Goal: Information Seeking & Learning: Learn about a topic

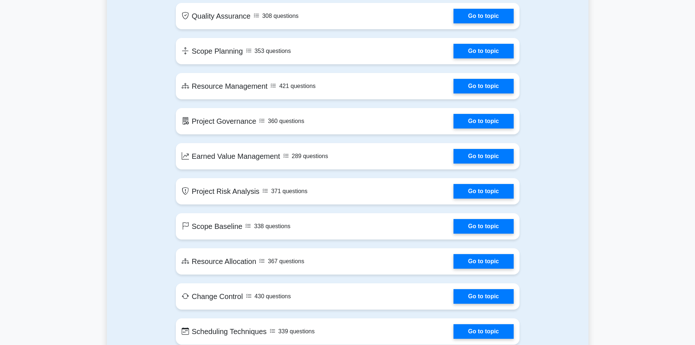
scroll to position [911, 0]
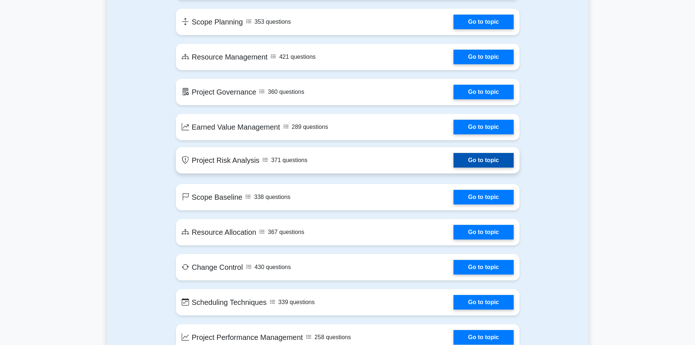
click at [453, 166] on link "Go to topic" at bounding box center [483, 160] width 60 height 15
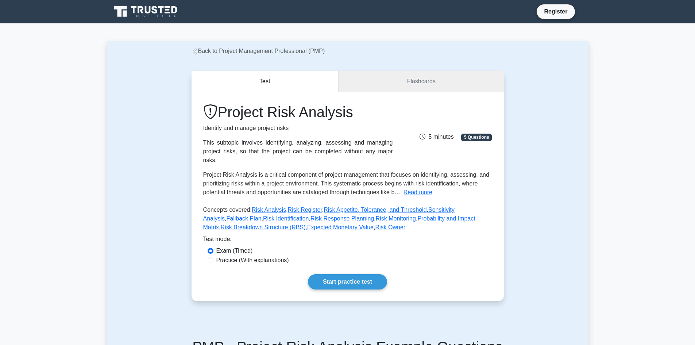
click at [434, 133] on span "5 minutes" at bounding box center [436, 136] width 34 height 6
click at [483, 133] on span "5 Questions" at bounding box center [476, 136] width 31 height 7
click at [339, 77] on link "Flashcards" at bounding box center [420, 81] width 165 height 21
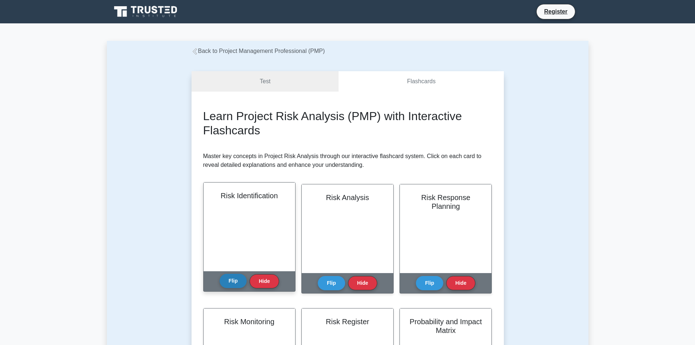
click at [234, 282] on button "Flip" at bounding box center [232, 280] width 27 height 14
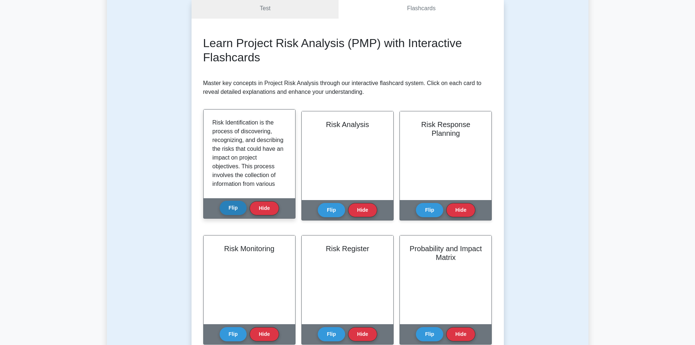
click at [236, 203] on button "Flip" at bounding box center [232, 208] width 27 height 14
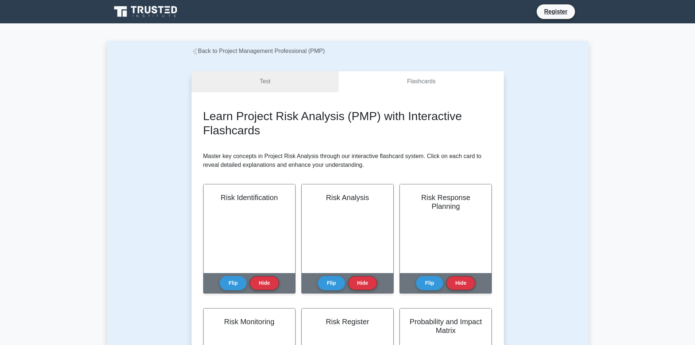
click at [239, 83] on link "Test" at bounding box center [264, 81] width 147 height 21
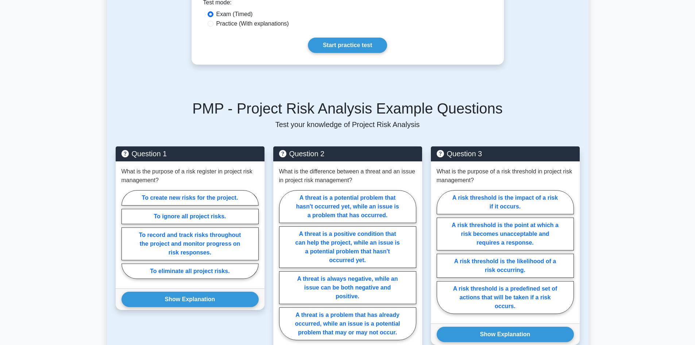
scroll to position [255, 0]
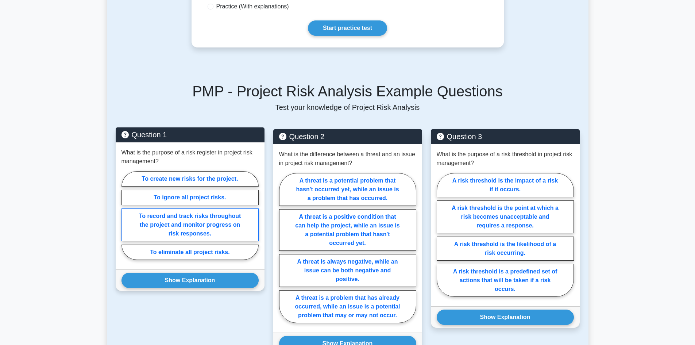
click at [152, 213] on label "To record and track risks throughout the project and monitor progress on risk r…" at bounding box center [189, 224] width 137 height 33
click at [126, 215] on input "To record and track risks throughout the project and monitor progress on risk r…" at bounding box center [123, 217] width 5 height 5
radio input "true"
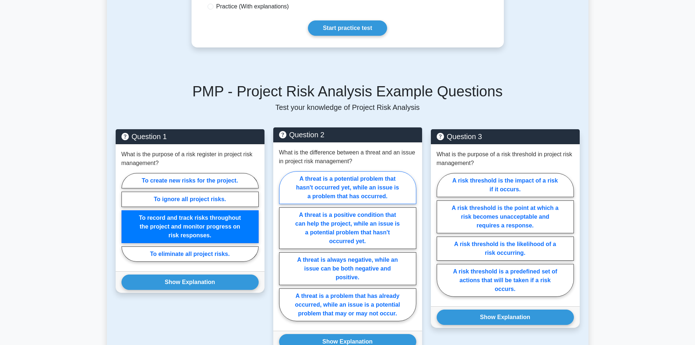
click at [351, 172] on label "A threat is a potential problem that hasn't occurred yet, while an issue is a p…" at bounding box center [347, 187] width 137 height 33
click at [284, 246] on input "A threat is a potential problem that hasn't occurred yet, while an issue is a p…" at bounding box center [281, 248] width 5 height 5
radio input "true"
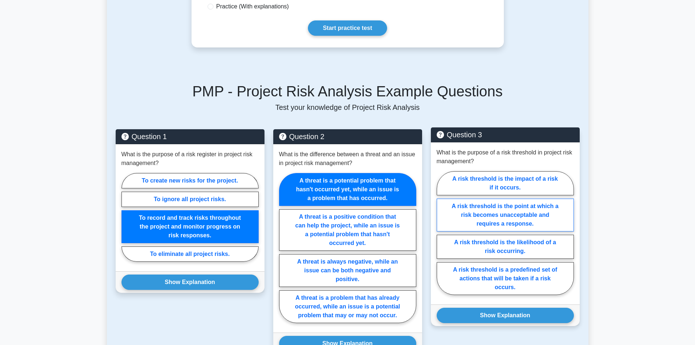
click at [525, 202] on label "A risk threshold is the point at which a risk becomes unacceptable and requires…" at bounding box center [504, 214] width 137 height 33
click at [441, 233] on input "A risk threshold is the point at which a risk becomes unacceptable and requires…" at bounding box center [438, 235] width 5 height 5
radio input "true"
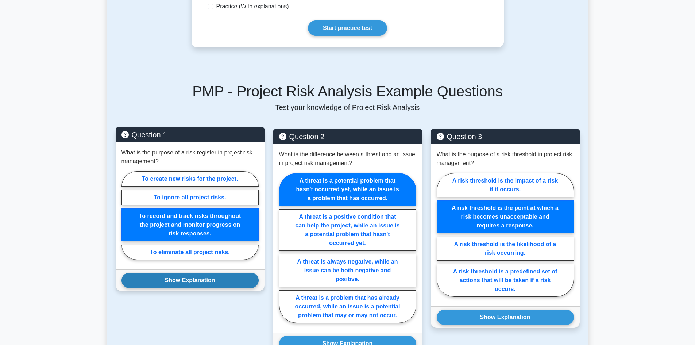
click at [142, 272] on button "Show Explanation" at bounding box center [189, 279] width 137 height 15
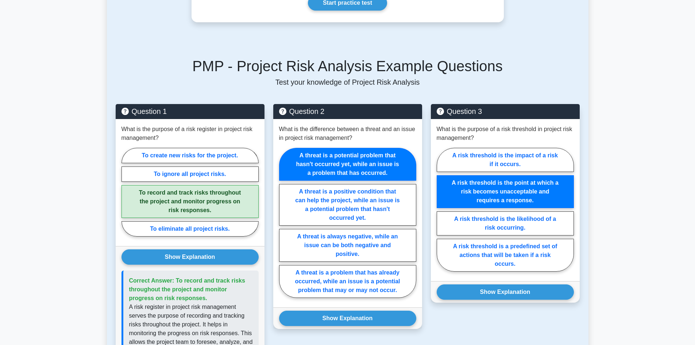
scroll to position [292, 0]
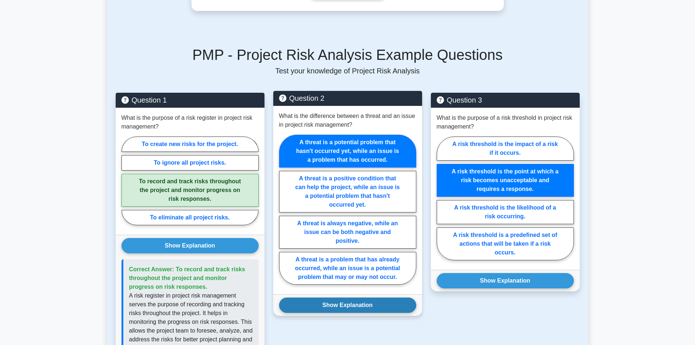
click at [367, 297] on button "Show Explanation" at bounding box center [347, 304] width 137 height 15
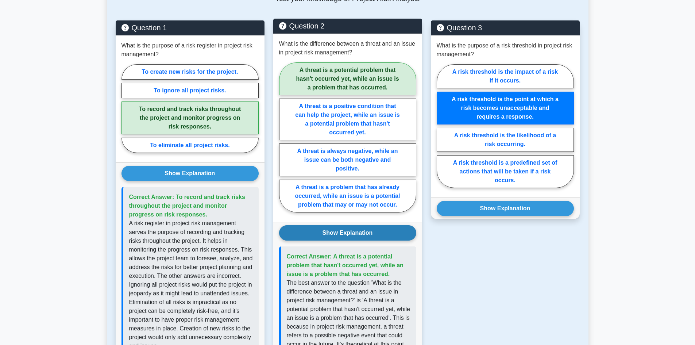
scroll to position [365, 0]
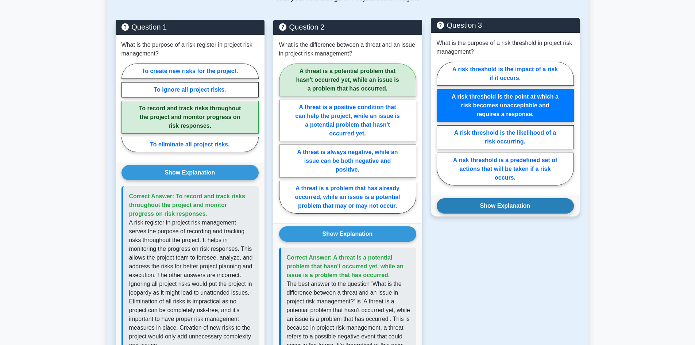
click at [481, 198] on button "Show Explanation" at bounding box center [504, 205] width 137 height 15
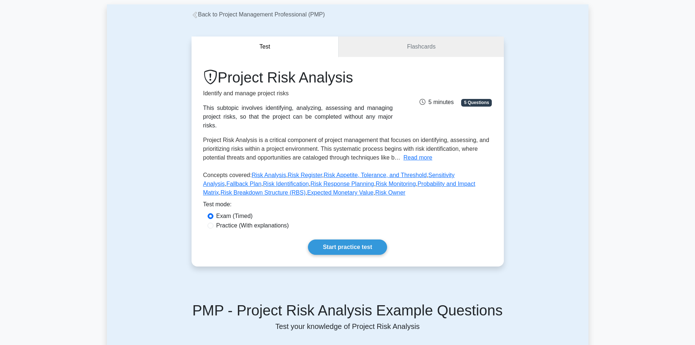
scroll to position [0, 0]
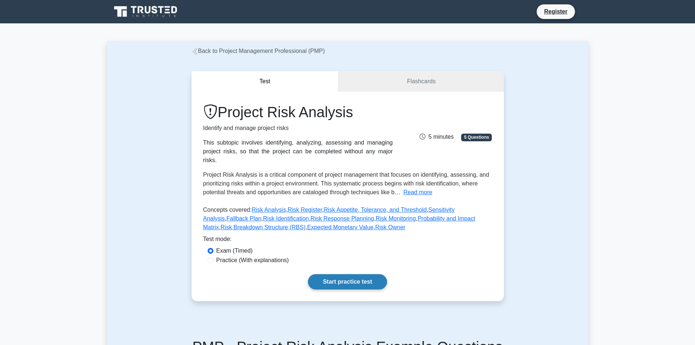
click at [368, 274] on link "Start practice test" at bounding box center [347, 281] width 79 height 15
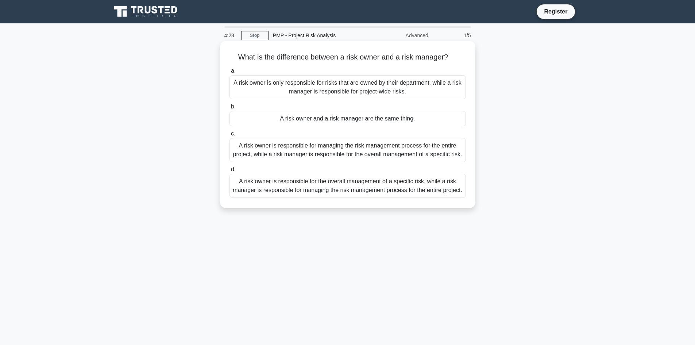
click at [373, 188] on div "A risk owner is responsible for the overall management of a specific risk, whil…" at bounding box center [347, 186] width 236 height 24
click at [229, 172] on input "d. A risk owner is responsible for the overall management of a specific risk, w…" at bounding box center [229, 169] width 0 height 5
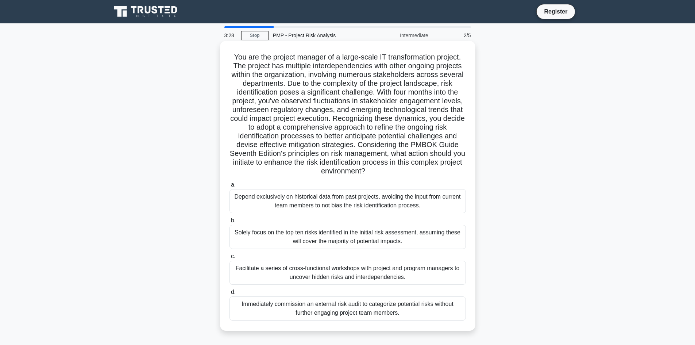
click at [396, 272] on div "Facilitate a series of cross-functional workshops with project and program mana…" at bounding box center [347, 272] width 236 height 24
click at [229, 258] on input "c. Facilitate a series of cross-functional workshops with project and program m…" at bounding box center [229, 256] width 0 height 5
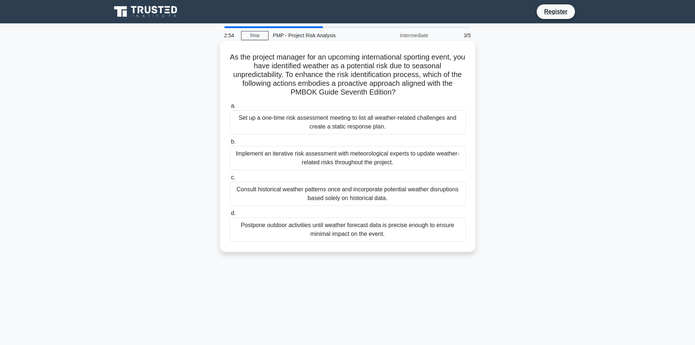
click at [392, 191] on div "Consult historical weather patterns once and incorporate potential weather disr…" at bounding box center [347, 194] width 236 height 24
click at [229, 180] on input "c. Consult historical weather patterns once and incorporate potential weather d…" at bounding box center [229, 177] width 0 height 5
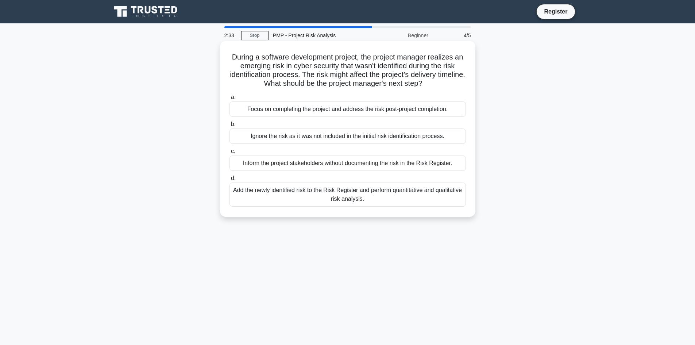
click at [341, 200] on div "Add the newly identified risk to the Risk Register and perform quantitative and…" at bounding box center [347, 194] width 236 height 24
click at [229, 180] on input "d. Add the newly identified risk to the Risk Register and perform quantitative …" at bounding box center [229, 178] width 0 height 5
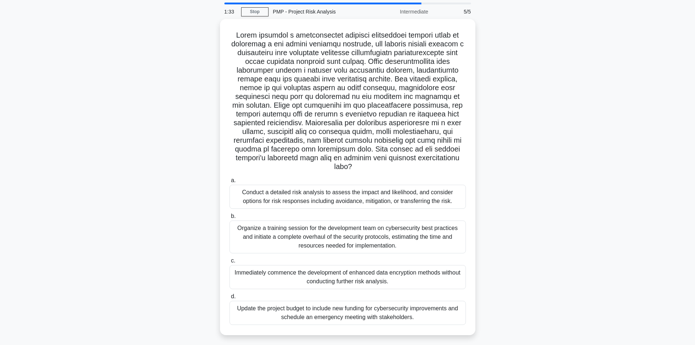
scroll to position [36, 0]
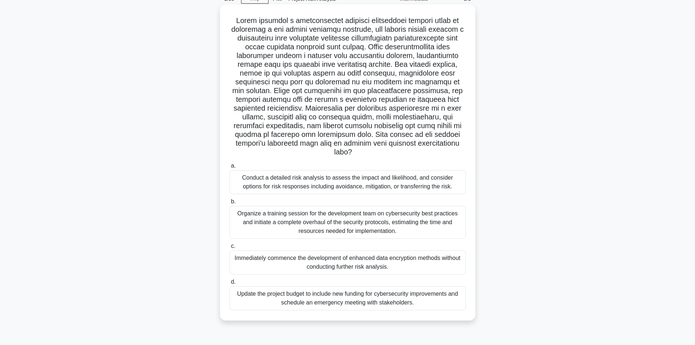
click at [424, 290] on div "Update the project budget to include new funding for cybersecurity improvements…" at bounding box center [347, 298] width 236 height 24
click at [229, 284] on input "d. Update the project budget to include new funding for cybersecurity improveme…" at bounding box center [229, 281] width 0 height 5
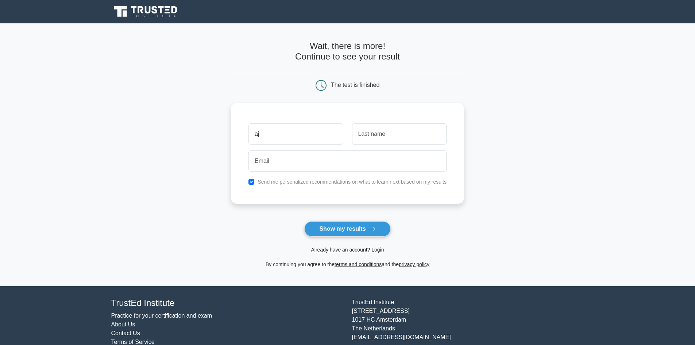
type input "aj"
type input "ap"
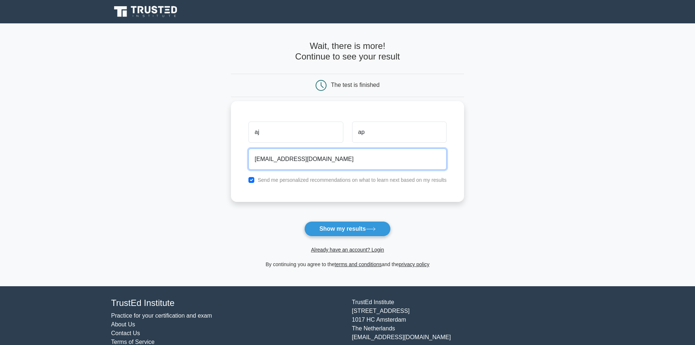
type input "[EMAIL_ADDRESS][DOMAIN_NAME]"
click at [250, 180] on input "checkbox" at bounding box center [251, 180] width 6 height 6
checkbox input "false"
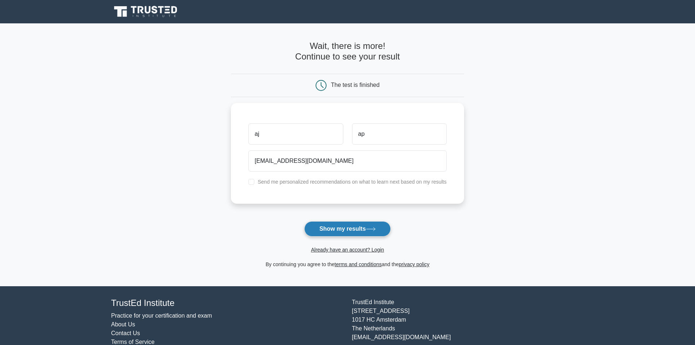
click at [331, 226] on button "Show my results" at bounding box center [347, 228] width 86 height 15
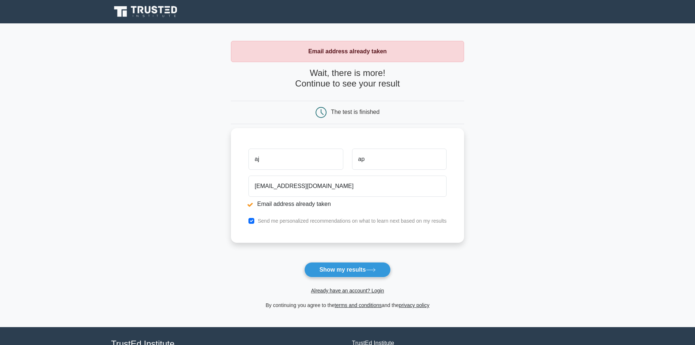
click at [279, 163] on input "aj" at bounding box center [295, 158] width 94 height 21
click at [252, 221] on input "checkbox" at bounding box center [251, 221] width 6 height 6
checkbox input "false"
click at [279, 185] on input "[EMAIL_ADDRESS][DOMAIN_NAME]" at bounding box center [347, 185] width 198 height 21
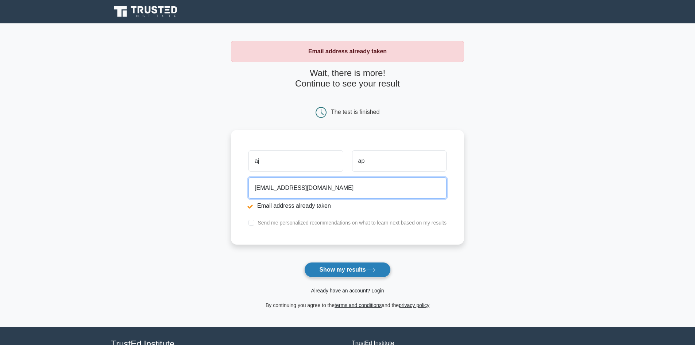
type input "[EMAIL_ADDRESS][DOMAIN_NAME]"
click at [340, 265] on button "Show my results" at bounding box center [347, 269] width 86 height 15
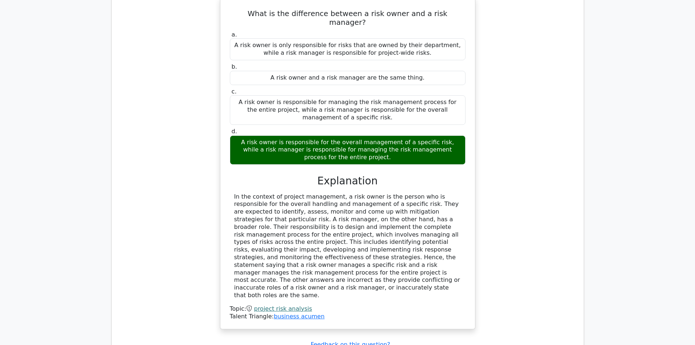
scroll to position [802, 0]
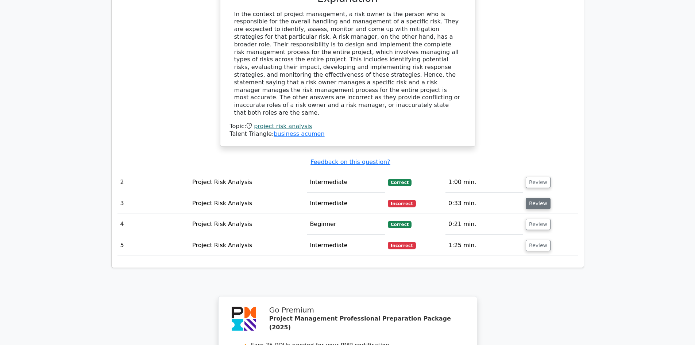
click at [538, 198] on button "Review" at bounding box center [537, 203] width 25 height 11
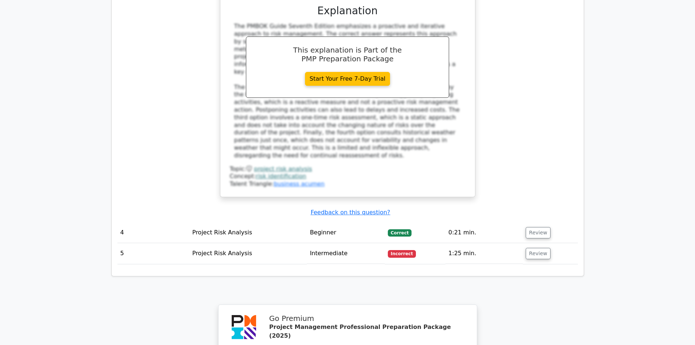
scroll to position [1240, 0]
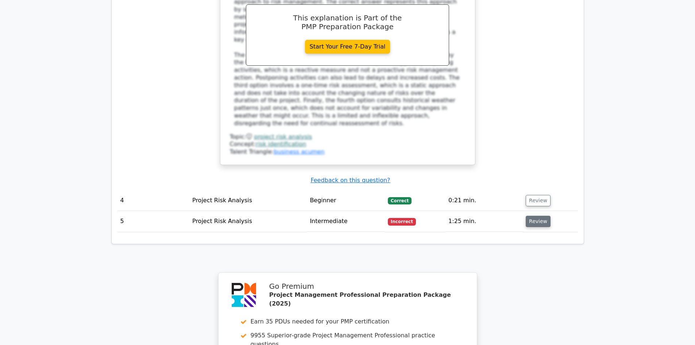
click at [541, 215] on button "Review" at bounding box center [537, 220] width 25 height 11
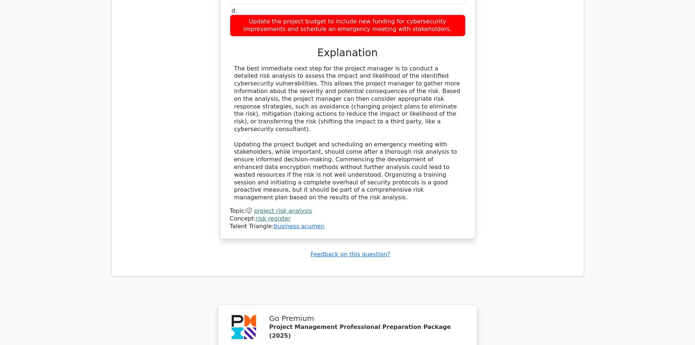
scroll to position [1916, 0]
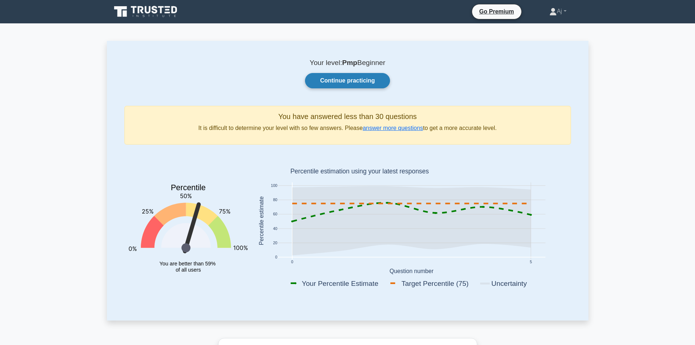
click at [349, 81] on link "Continue practicing" at bounding box center [347, 80] width 85 height 15
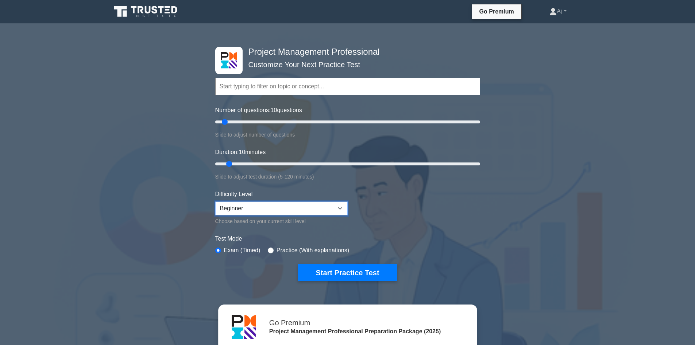
drag, startPoint x: 297, startPoint y: 213, endPoint x: 300, endPoint y: 209, distance: 4.8
click at [297, 211] on select "Beginner Intermediate Expert" at bounding box center [281, 208] width 132 height 14
select select "expert"
click at [215, 201] on select "Beginner Intermediate Expert" at bounding box center [281, 208] width 132 height 14
click at [157, 207] on div "Project Management Professional Customize Your Next Practice Test Topics Scope …" at bounding box center [347, 261] width 695 height 464
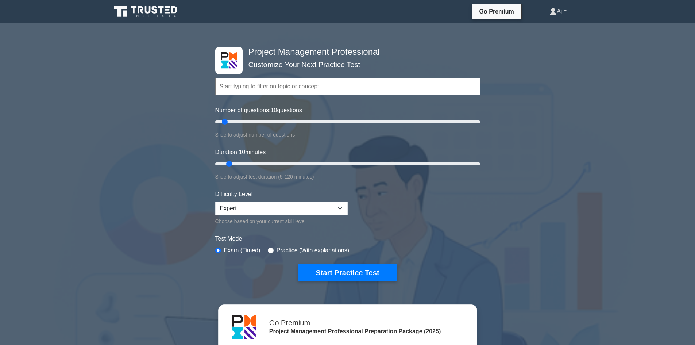
click at [567, 11] on link "Aj" at bounding box center [558, 11] width 52 height 15
click at [564, 103] on div "Project Management Professional Customize Your Next Practice Test Topics Scope …" at bounding box center [347, 261] width 695 height 464
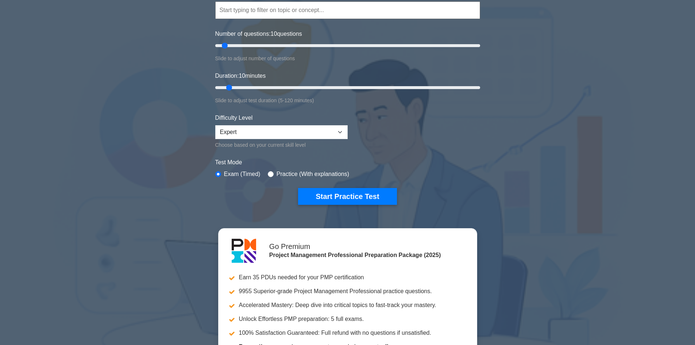
scroll to position [36, 0]
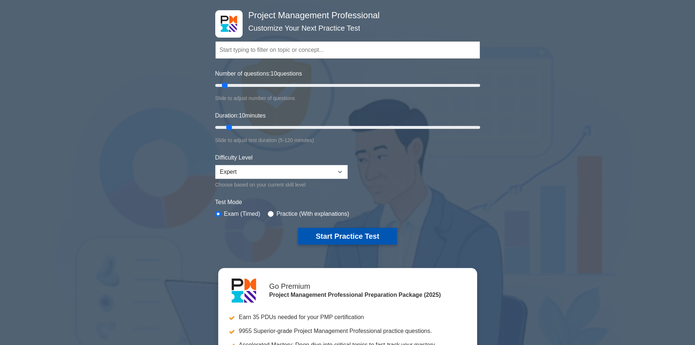
click at [362, 235] on button "Start Practice Test" at bounding box center [347, 235] width 98 height 17
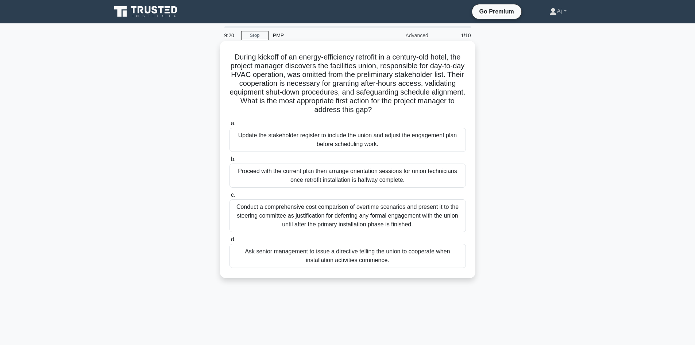
click at [308, 138] on div "Update the stakeholder register to include the union and adjust the engagement …" at bounding box center [347, 140] width 236 height 24
click at [229, 126] on input "a. Update the stakeholder register to include the union and adjust the engageme…" at bounding box center [229, 123] width 0 height 5
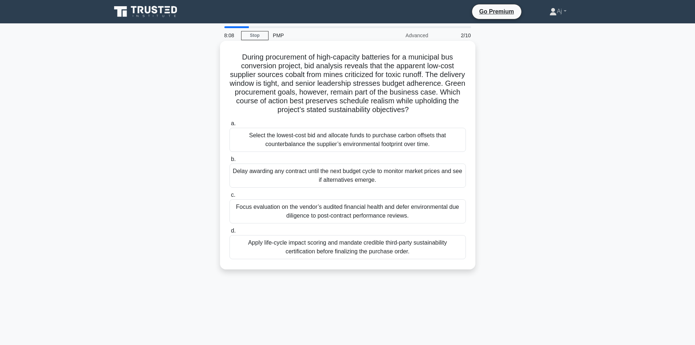
click at [345, 176] on div "Delay awarding any contract until the next budget cycle to monitor market price…" at bounding box center [347, 175] width 236 height 24
click at [229, 162] on input "[PERSON_NAME] awarding any contract until the next budget cycle to monitor mark…" at bounding box center [229, 159] width 0 height 5
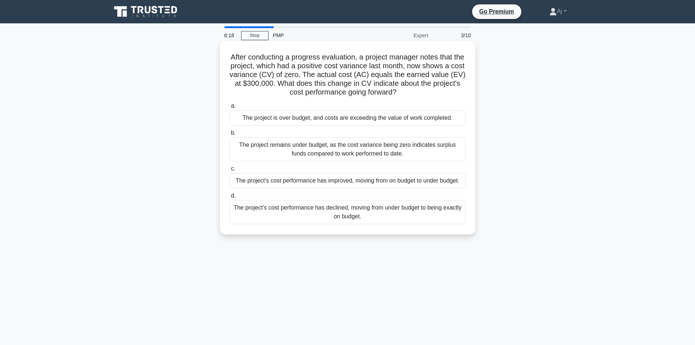
click at [377, 155] on div "The project remains under budget, as the cost variance being zero indicates sur…" at bounding box center [347, 149] width 236 height 24
click at [229, 135] on input "b. The project remains under budget, as the cost variance being zero indicates …" at bounding box center [229, 133] width 0 height 5
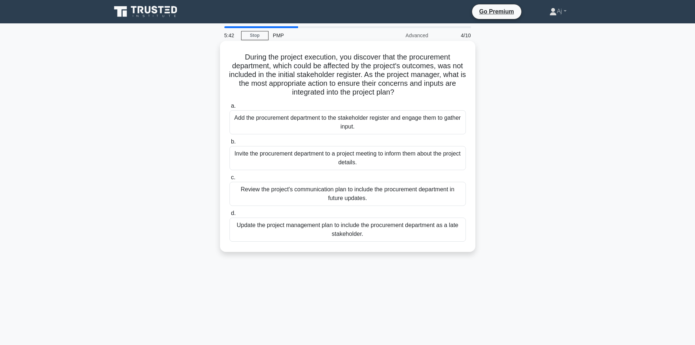
click at [378, 235] on div "Update the project management plan to include the procurement department as a l…" at bounding box center [347, 229] width 236 height 24
click at [229, 215] on input "d. Update the project management plan to include the procurement department as …" at bounding box center [229, 213] width 0 height 5
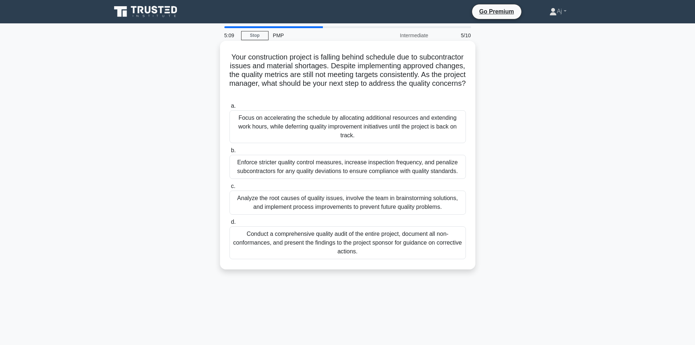
click at [337, 203] on div "Analyze the root causes of quality issues, involve the team in brainstorming so…" at bounding box center [347, 202] width 236 height 24
click at [229, 188] on input "c. Analyze the root causes of quality issues, involve the team in brainstorming…" at bounding box center [229, 186] width 0 height 5
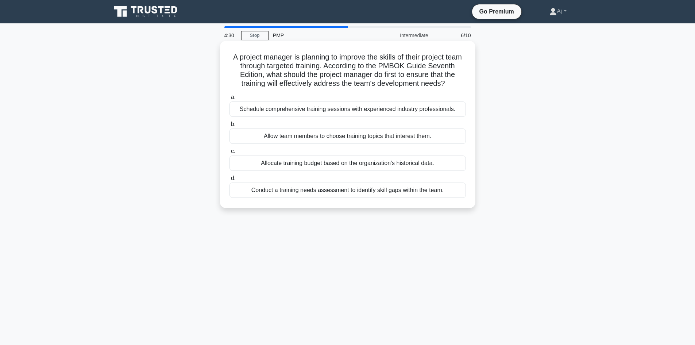
click at [340, 198] on div "Conduct a training needs assessment to identify skill gaps within the team." at bounding box center [347, 189] width 236 height 15
click at [229, 180] on input "d. Conduct a training needs assessment to identify skill gaps within the team." at bounding box center [229, 178] width 0 height 5
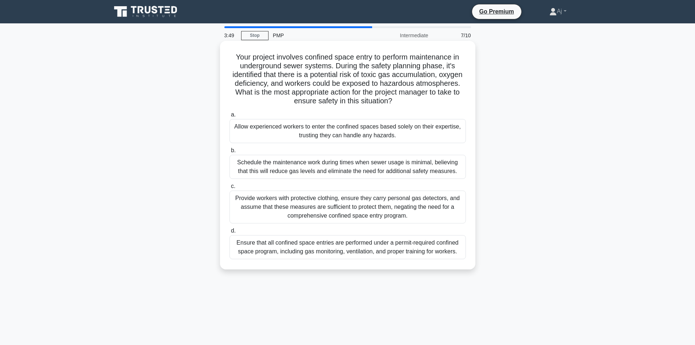
click at [283, 241] on div "Ensure that all confined space entries are performed under a permit-required co…" at bounding box center [347, 247] width 236 height 24
click at [229, 233] on input "d. Ensure that all confined space entries are performed under a permit-required…" at bounding box center [229, 230] width 0 height 5
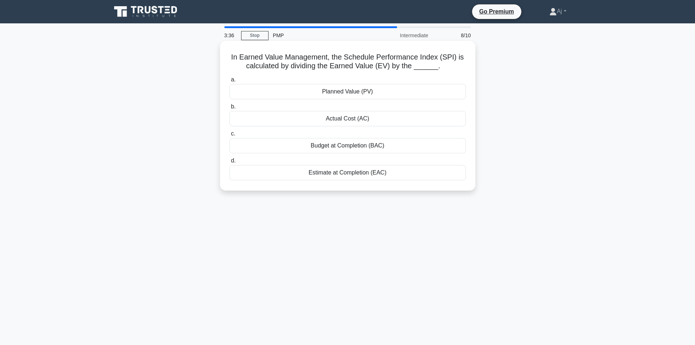
click at [346, 92] on div "Planned Value (PV)" at bounding box center [347, 91] width 236 height 15
click at [229, 82] on input "a. Planned Value (PV)" at bounding box center [229, 79] width 0 height 5
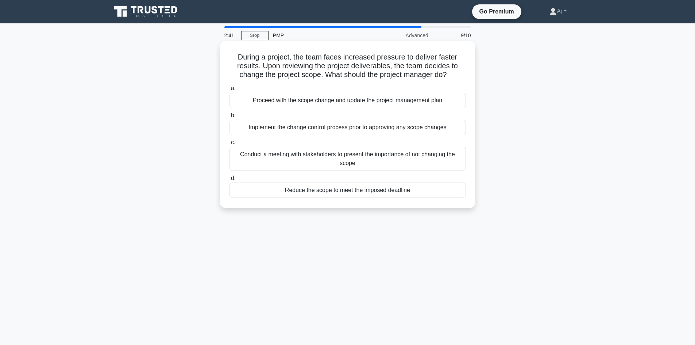
click at [262, 129] on div "Implement the change control process prior to approving any scope changes" at bounding box center [347, 127] width 236 height 15
click at [229, 118] on input "b. Implement the change control process prior to approving any scope changes" at bounding box center [229, 115] width 0 height 5
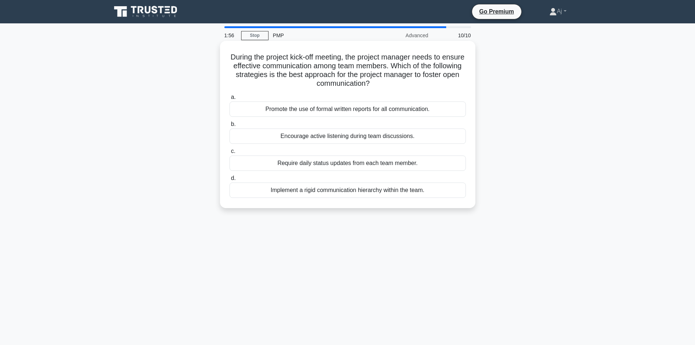
click at [294, 134] on div "Encourage active listening during team discussions." at bounding box center [347, 135] width 236 height 15
click at [229, 127] on input "b. Encourage active listening during team discussions." at bounding box center [229, 124] width 0 height 5
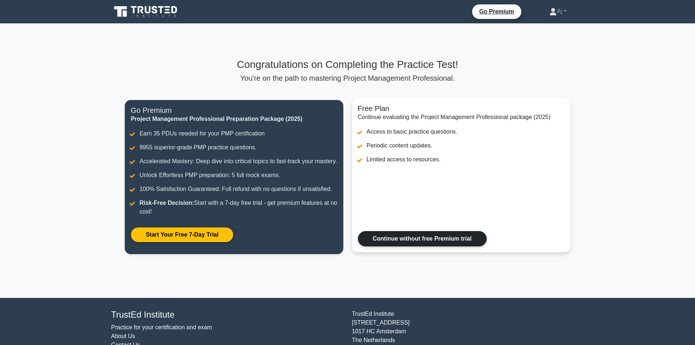
click at [447, 246] on link "Continue without free Premium trial" at bounding box center [422, 238] width 129 height 15
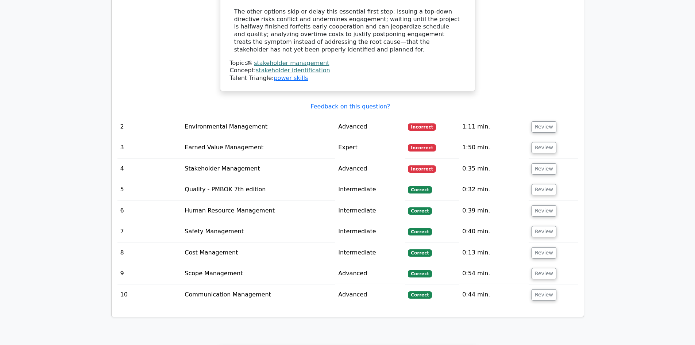
scroll to position [984, 0]
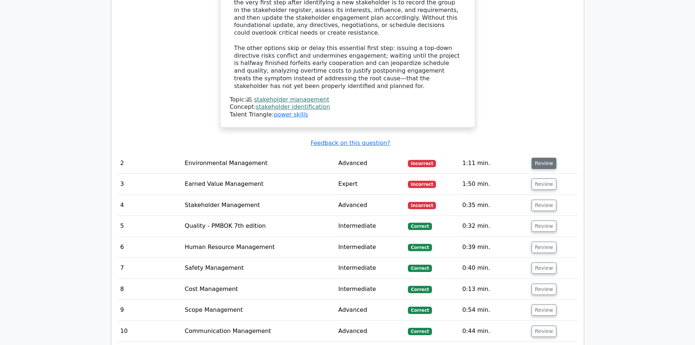
click at [539, 157] on button "Review" at bounding box center [543, 162] width 25 height 11
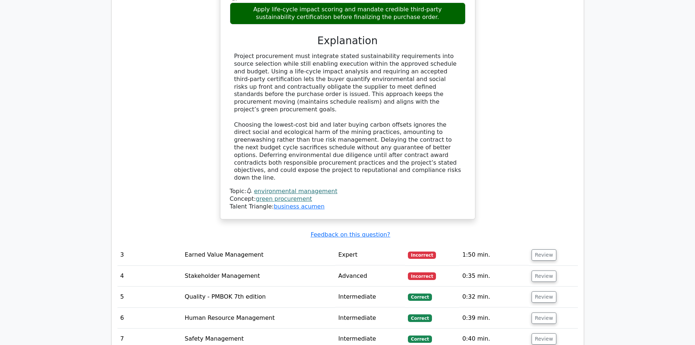
scroll to position [1349, 0]
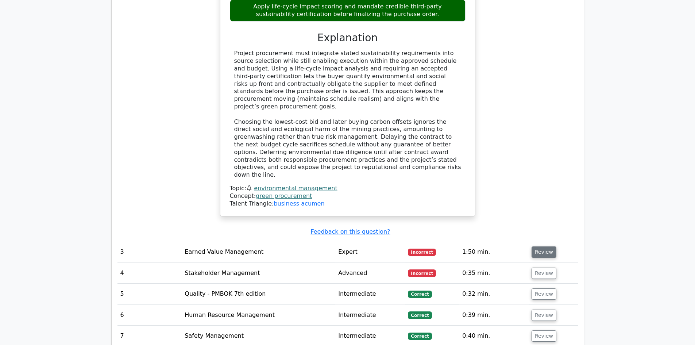
click at [544, 246] on button "Review" at bounding box center [543, 251] width 25 height 11
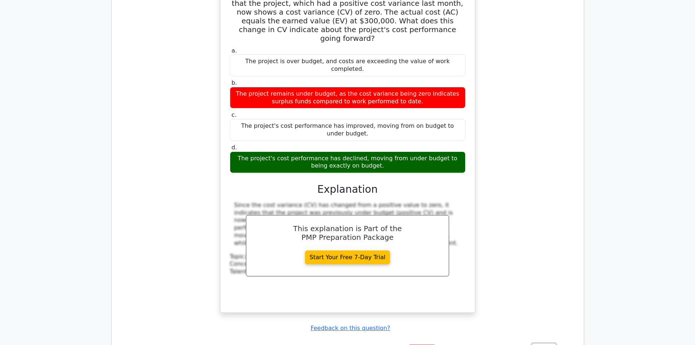
scroll to position [1641, 0]
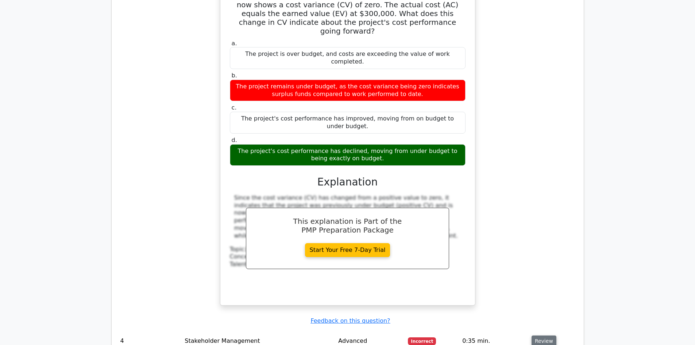
click at [552, 335] on button "Review" at bounding box center [543, 340] width 25 height 11
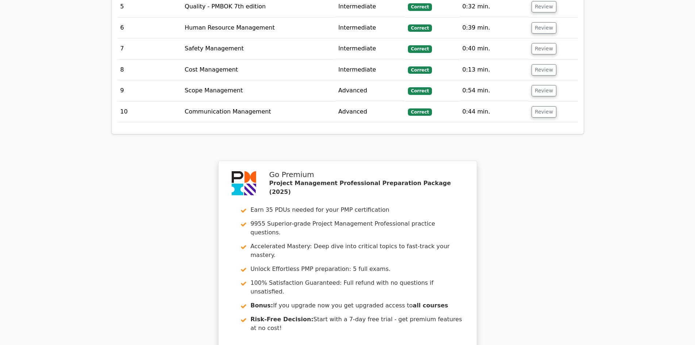
scroll to position [2441, 0]
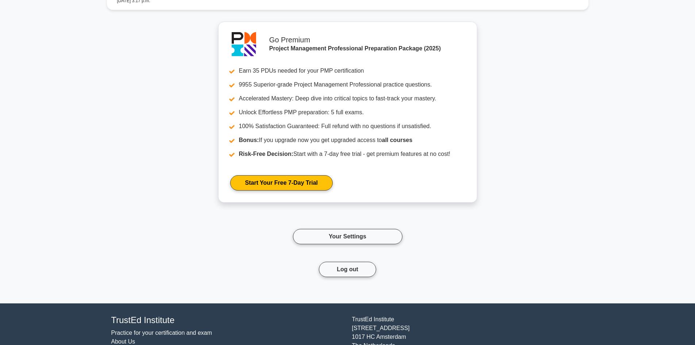
scroll to position [839, 0]
click at [350, 232] on link "Your Settings" at bounding box center [347, 235] width 109 height 15
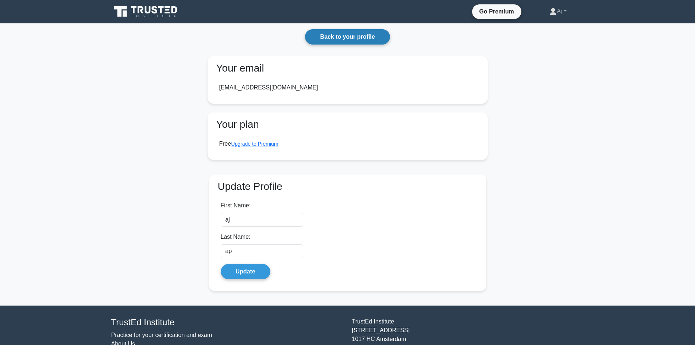
click at [363, 34] on link "Back to your profile" at bounding box center [347, 36] width 85 height 15
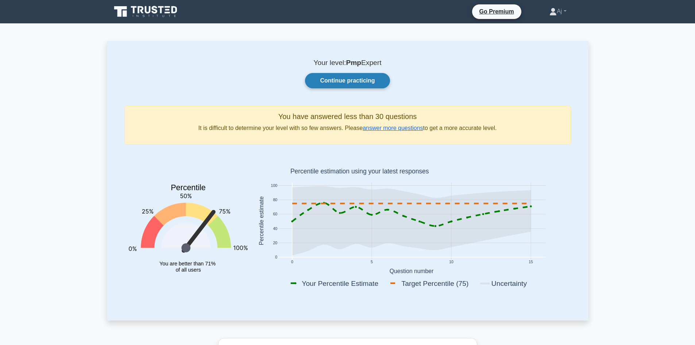
click at [366, 78] on link "Continue practicing" at bounding box center [347, 80] width 85 height 15
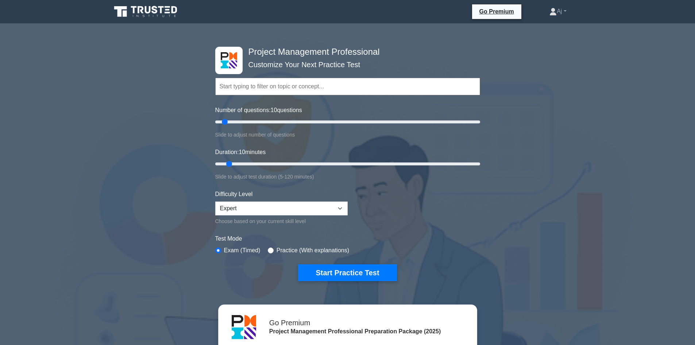
click at [294, 88] on input "text" at bounding box center [347, 86] width 265 height 17
click at [174, 110] on div "Project Management Professional Customize Your Next Practice Test Topics Scope …" at bounding box center [347, 261] width 695 height 464
type input "15"
click at [229, 121] on input "Number of questions: 15 questions" at bounding box center [347, 121] width 265 height 9
click at [232, 164] on input "Duration: 10 minutes" at bounding box center [347, 163] width 265 height 9
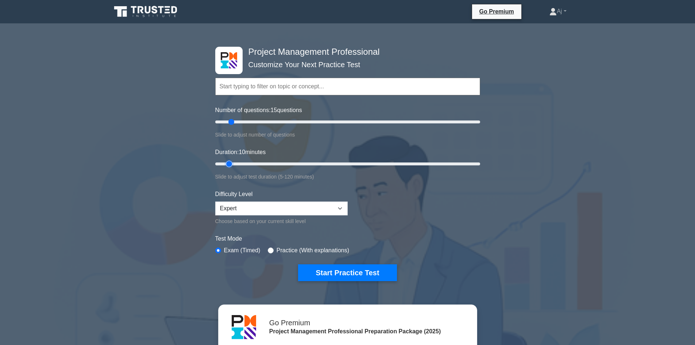
click at [234, 162] on input "Duration: 10 minutes" at bounding box center [347, 163] width 265 height 9
drag, startPoint x: 228, startPoint y: 163, endPoint x: 234, endPoint y: 163, distance: 5.8
click at [234, 163] on input "Duration: 10 minutes" at bounding box center [347, 163] width 265 height 9
drag, startPoint x: 229, startPoint y: 162, endPoint x: 245, endPoint y: 162, distance: 16.0
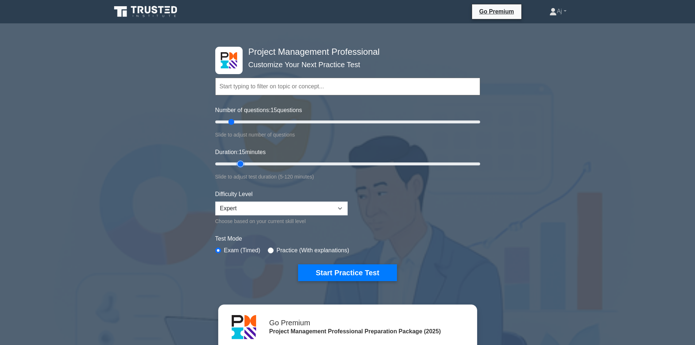
type input "15"
click at [245, 162] on input "Duration: 15 minutes" at bounding box center [347, 163] width 265 height 9
click at [339, 270] on button "Start Practice Test" at bounding box center [347, 272] width 98 height 17
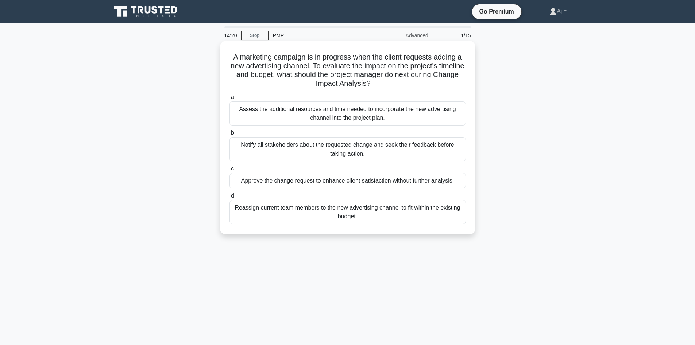
click at [309, 145] on div "Notify all stakeholders about the requested change and seek their feedback befo…" at bounding box center [347, 149] width 236 height 24
click at [229, 135] on input "b. Notify all stakeholders about the requested change and seek their feedback b…" at bounding box center [229, 133] width 0 height 5
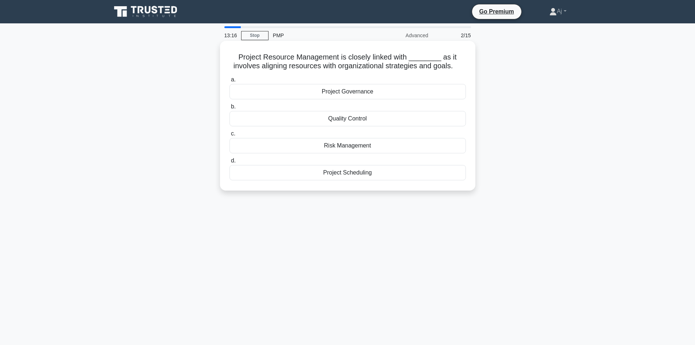
click at [294, 88] on div "Project Governance" at bounding box center [347, 91] width 236 height 15
click at [229, 82] on input "a. Project Governance" at bounding box center [229, 79] width 0 height 5
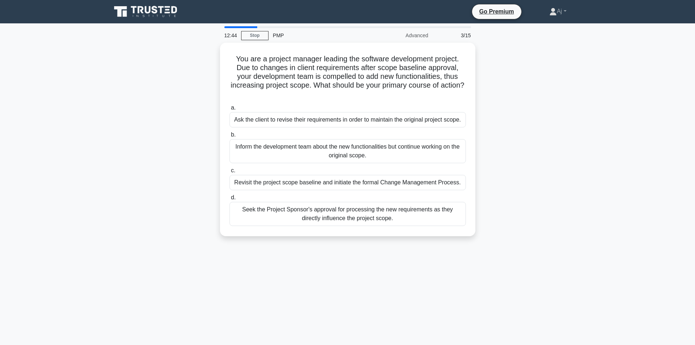
click at [130, 203] on div "You are a project manager leading the software development project. Due to chan…" at bounding box center [347, 144] width 481 height 202
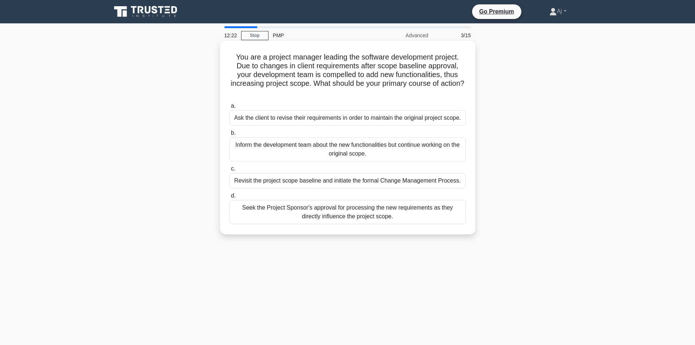
click at [253, 181] on div "Revisit the project scope baseline and initiate the formal Change Management Pr…" at bounding box center [347, 180] width 236 height 15
click at [229, 171] on input "c. Revisit the project scope baseline and initiate the formal Change Management…" at bounding box center [229, 168] width 0 height 5
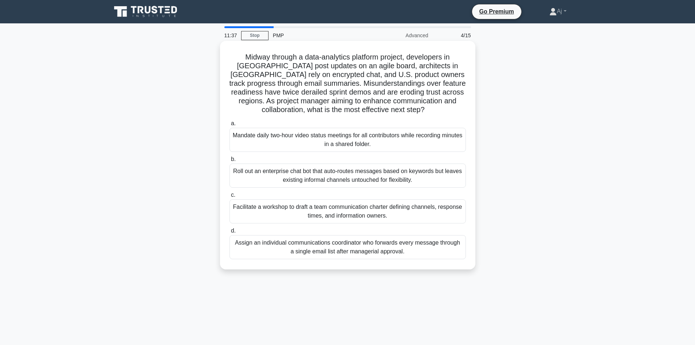
click at [256, 212] on div "Facilitate a workshop to draft a team communication charter defining channels, …" at bounding box center [347, 211] width 236 height 24
click at [229, 197] on input "c. Facilitate a workshop to draft a team communication charter defining channel…" at bounding box center [229, 194] width 0 height 5
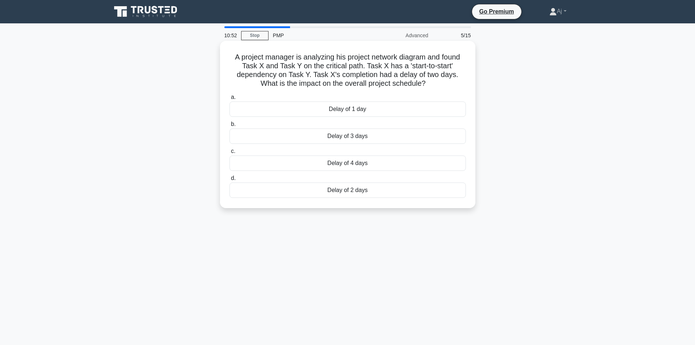
click at [367, 190] on div "Delay of 2 days" at bounding box center [347, 189] width 236 height 15
click at [229, 180] on input "[PERSON_NAME] of 2 days" at bounding box center [229, 178] width 0 height 5
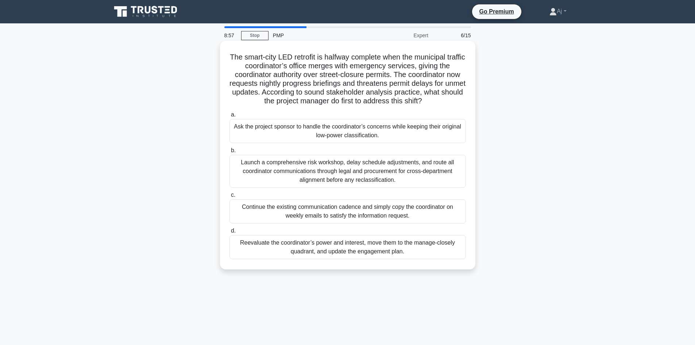
click at [318, 214] on div "Continue the existing communication cadence and simply copy the coordinator on …" at bounding box center [347, 211] width 236 height 24
click at [229, 197] on input "c. Continue the existing communication cadence and simply copy the coordinator …" at bounding box center [229, 194] width 0 height 5
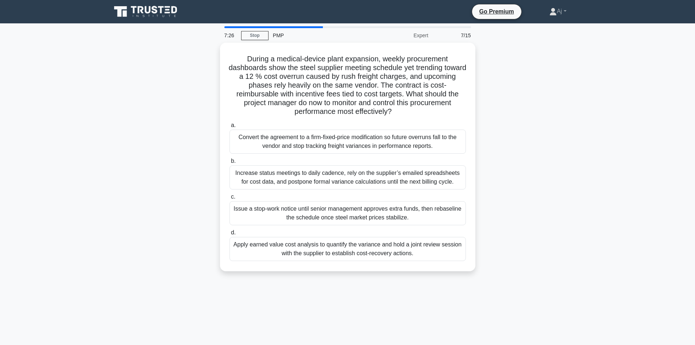
click at [339, 211] on div "Issue a stop-work notice until senior management approves extra funds, then reb…" at bounding box center [347, 213] width 236 height 24
click at [229, 199] on input "c. Issue a stop-work notice until senior management approves extra funds, then …" at bounding box center [229, 196] width 0 height 5
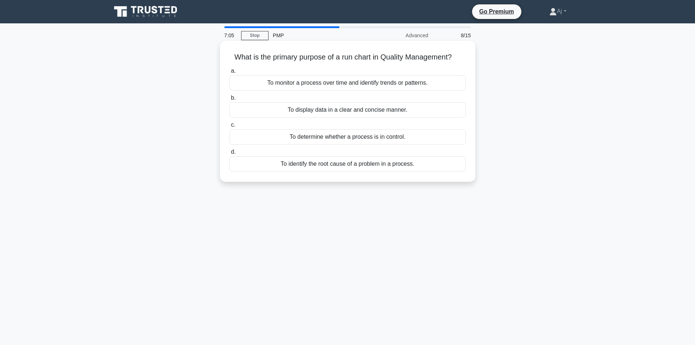
click at [327, 166] on div "To identify the root cause of a problem in a process." at bounding box center [347, 163] width 236 height 15
click at [229, 154] on input "d. To identify the root cause of a problem in a process." at bounding box center [229, 151] width 0 height 5
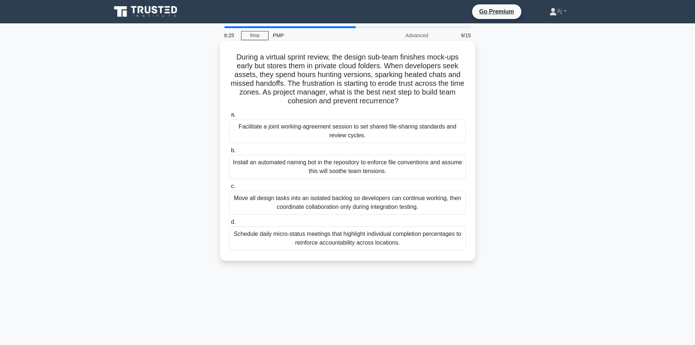
click at [267, 205] on div "Move all design tasks into an isolated backlog so developers can continue worki…" at bounding box center [347, 202] width 236 height 24
click at [229, 188] on input "c. Move all design tasks into an isolated backlog so developers can continue wo…" at bounding box center [229, 186] width 0 height 5
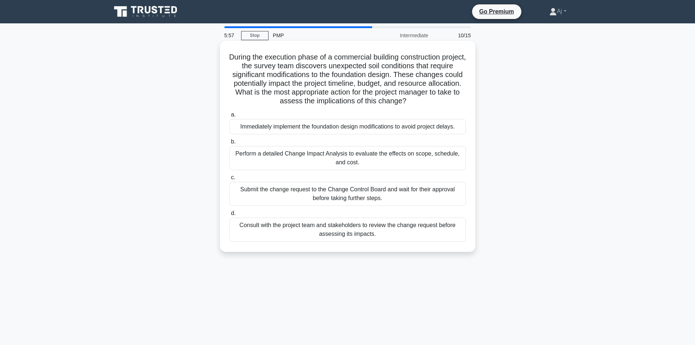
click at [263, 157] on div "Perform a detailed Change Impact Analysis to evaluate the effects on scope, sch…" at bounding box center [347, 158] width 236 height 24
click at [229, 144] on input "b. Perform a detailed Change Impact Analysis to evaluate the effects on scope, …" at bounding box center [229, 141] width 0 height 5
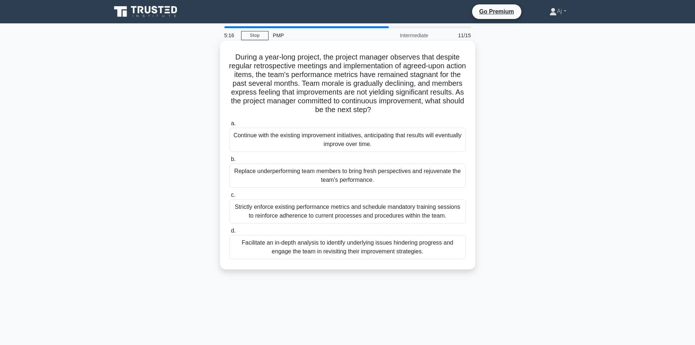
click at [346, 253] on div "Facilitate an in-depth analysis to identify underlying issues hindering progres…" at bounding box center [347, 247] width 236 height 24
click at [229, 233] on input "d. Facilitate an in-depth analysis to identify underlying issues hindering prog…" at bounding box center [229, 230] width 0 height 5
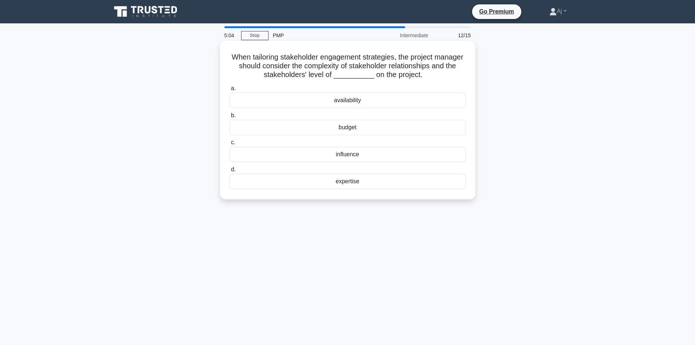
click at [296, 155] on div "influence" at bounding box center [347, 154] width 236 height 15
click at [229, 145] on input "c. influence" at bounding box center [229, 142] width 0 height 5
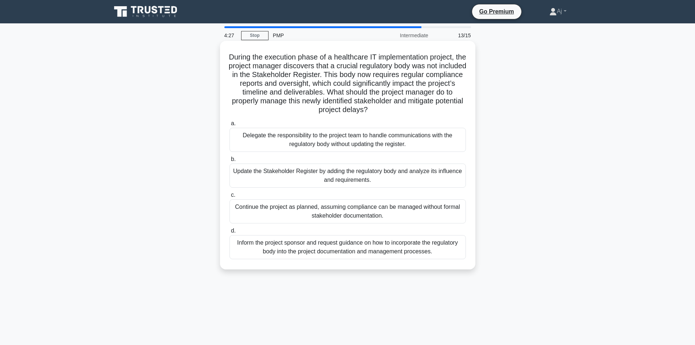
click at [260, 177] on div "Update the Stakeholder Register by adding the regulatory body and analyze its i…" at bounding box center [347, 175] width 236 height 24
click at [229, 162] on input "b. Update the Stakeholder Register by adding the regulatory body and analyze it…" at bounding box center [229, 159] width 0 height 5
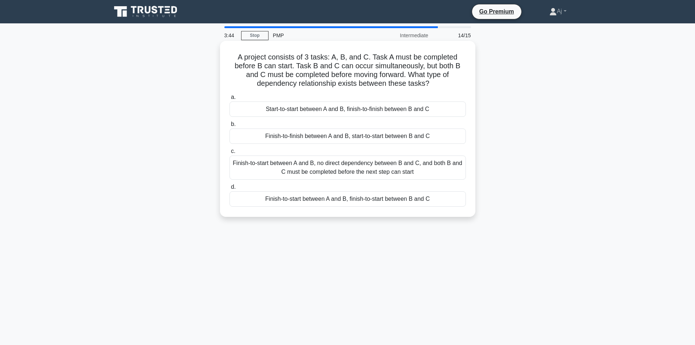
click at [274, 169] on div "Finish-to-start between A and B, no direct dependency between B and C, and both…" at bounding box center [347, 167] width 236 height 24
click at [229, 153] on input "c. Finish-to-start between A and B, no direct dependency between B and C, and b…" at bounding box center [229, 151] width 0 height 5
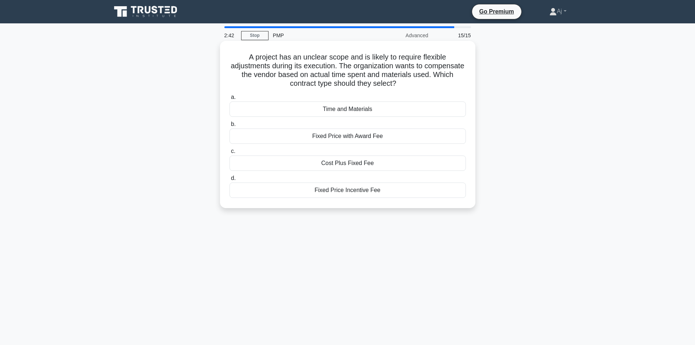
click at [285, 106] on div "Time and Materials" at bounding box center [347, 108] width 236 height 15
click at [229, 100] on input "a. Time and Materials" at bounding box center [229, 97] width 0 height 5
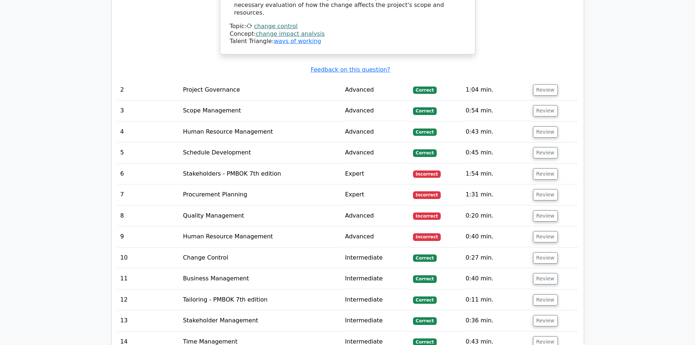
scroll to position [1057, 0]
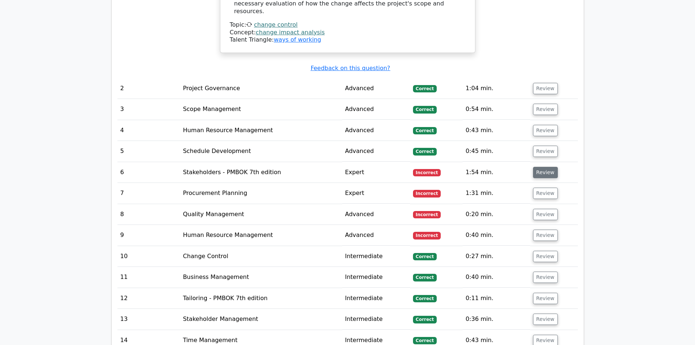
click at [543, 167] on button "Review" at bounding box center [545, 172] width 25 height 11
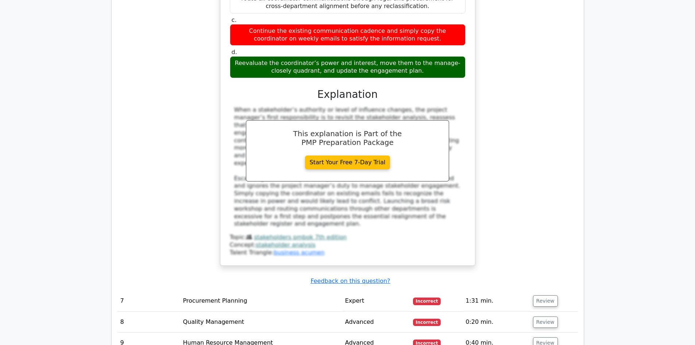
scroll to position [1385, 0]
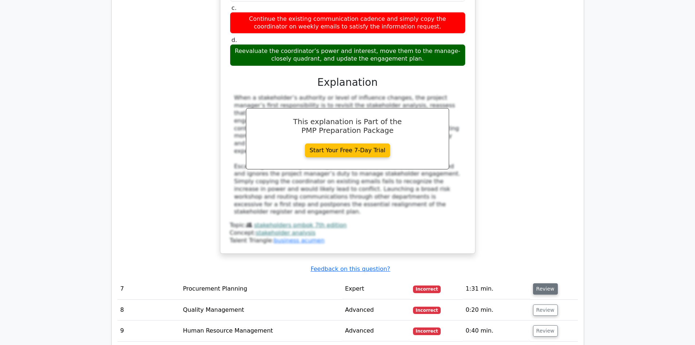
click at [541, 283] on button "Review" at bounding box center [545, 288] width 25 height 11
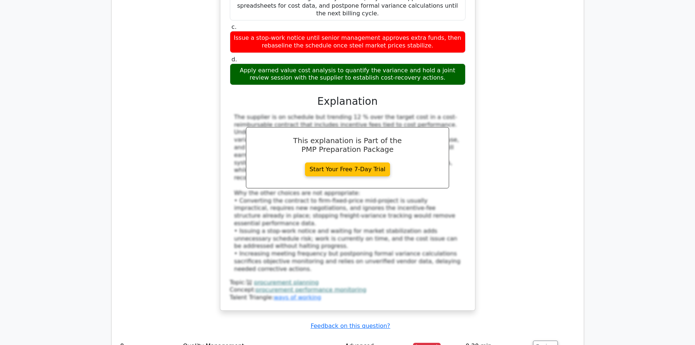
scroll to position [1896, 0]
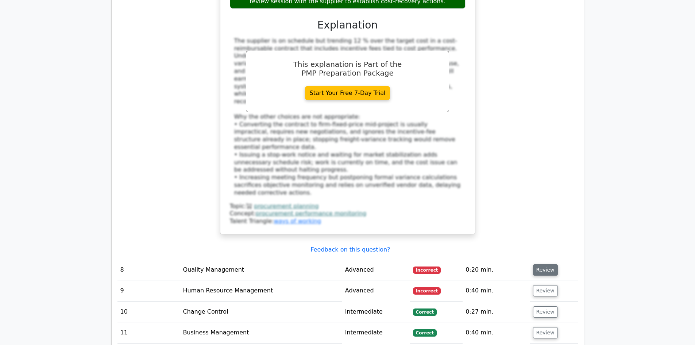
click at [547, 264] on button "Review" at bounding box center [545, 269] width 25 height 11
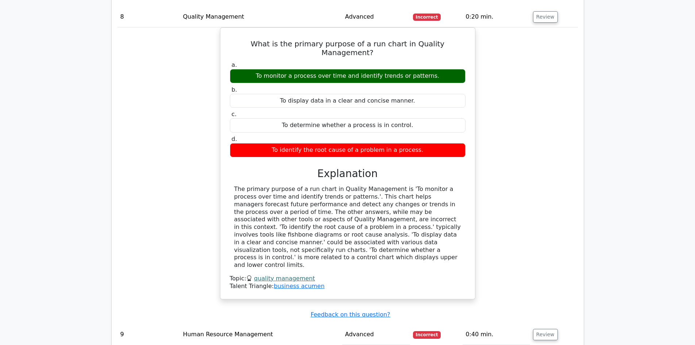
scroll to position [2151, 0]
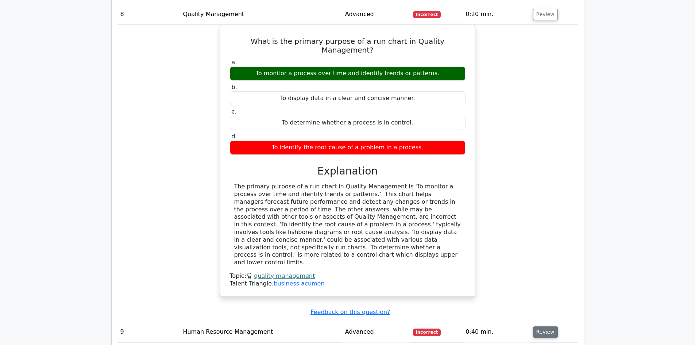
click at [542, 326] on button "Review" at bounding box center [545, 331] width 25 height 11
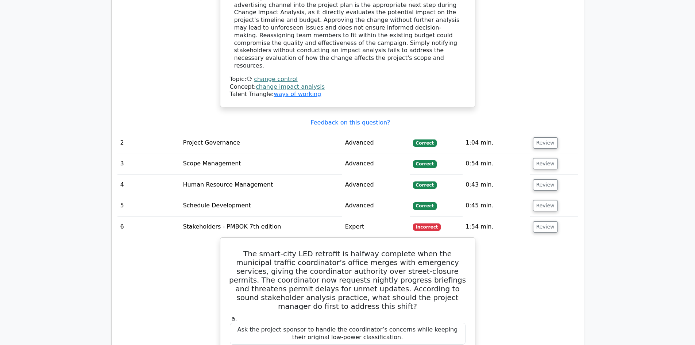
scroll to position [984, 0]
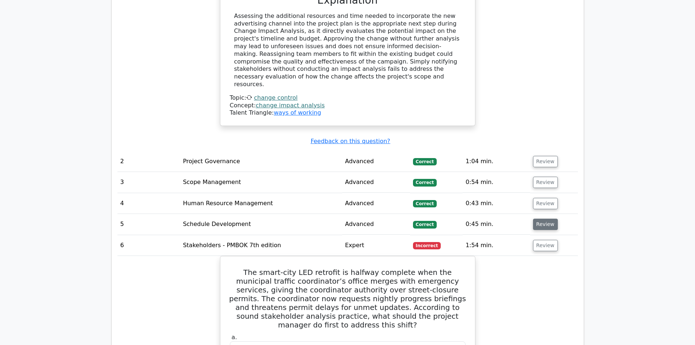
click at [548, 218] on button "Review" at bounding box center [545, 223] width 25 height 11
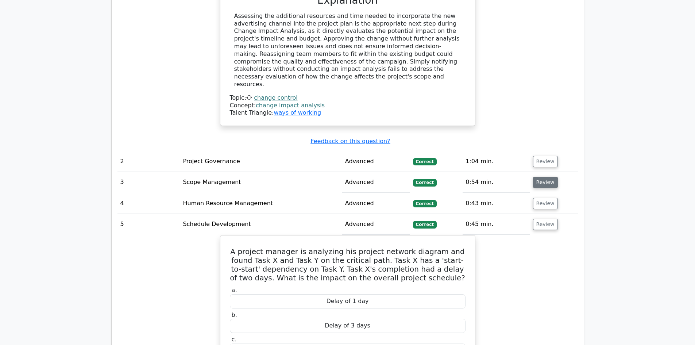
click at [543, 176] on button "Review" at bounding box center [545, 181] width 25 height 11
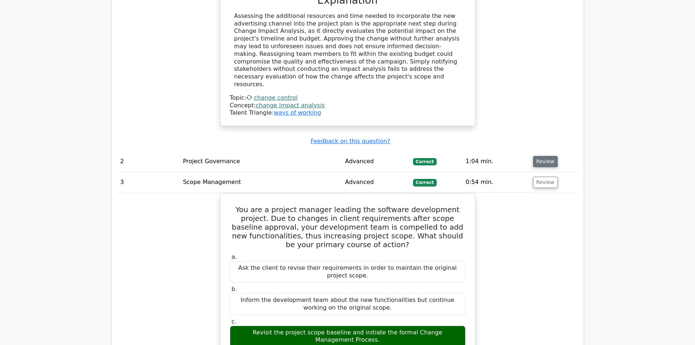
click at [547, 156] on button "Review" at bounding box center [545, 161] width 25 height 11
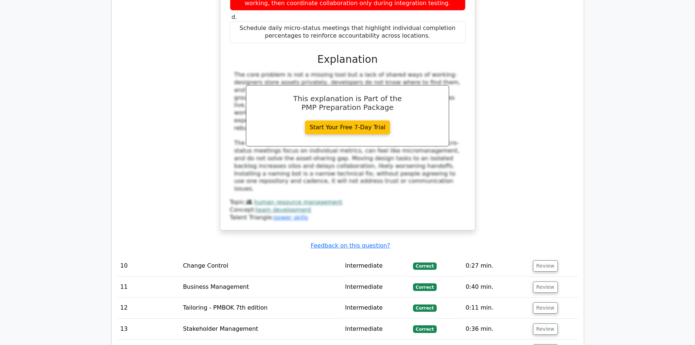
scroll to position [3937, 0]
click at [548, 343] on button "Review" at bounding box center [545, 348] width 25 height 11
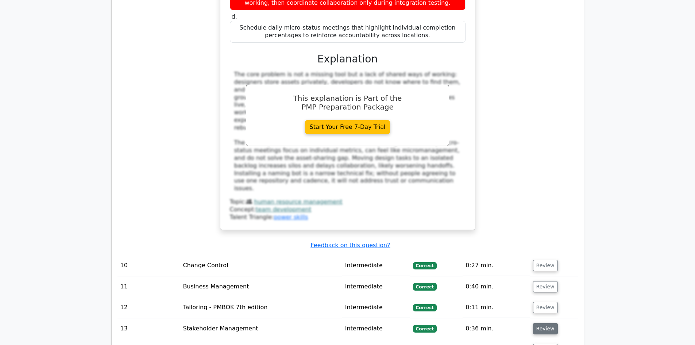
click at [544, 323] on button "Review" at bounding box center [545, 328] width 25 height 11
click at [547, 297] on td "Review" at bounding box center [554, 307] width 48 height 21
click at [548, 302] on button "Review" at bounding box center [545, 307] width 25 height 11
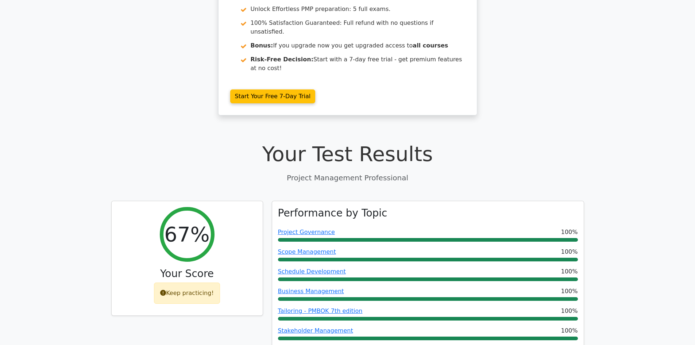
scroll to position [0, 0]
